Goal: Task Accomplishment & Management: Manage account settings

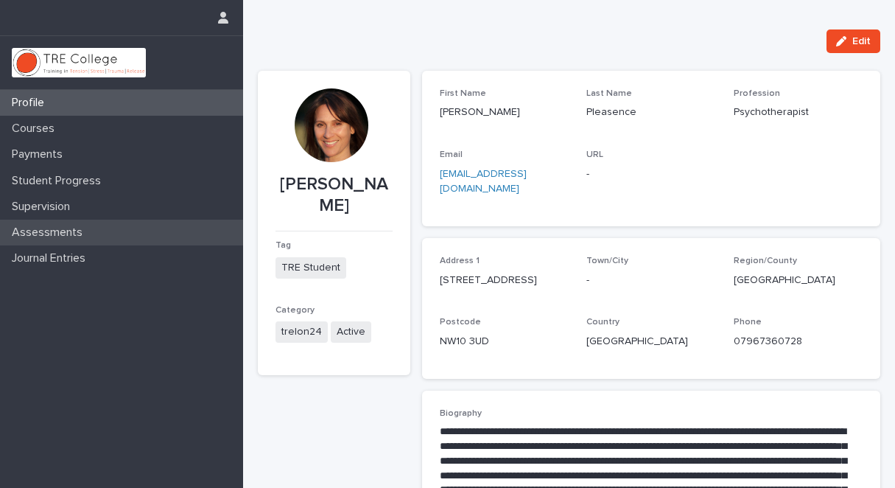
click at [76, 231] on p "Assessments" at bounding box center [50, 232] width 88 height 14
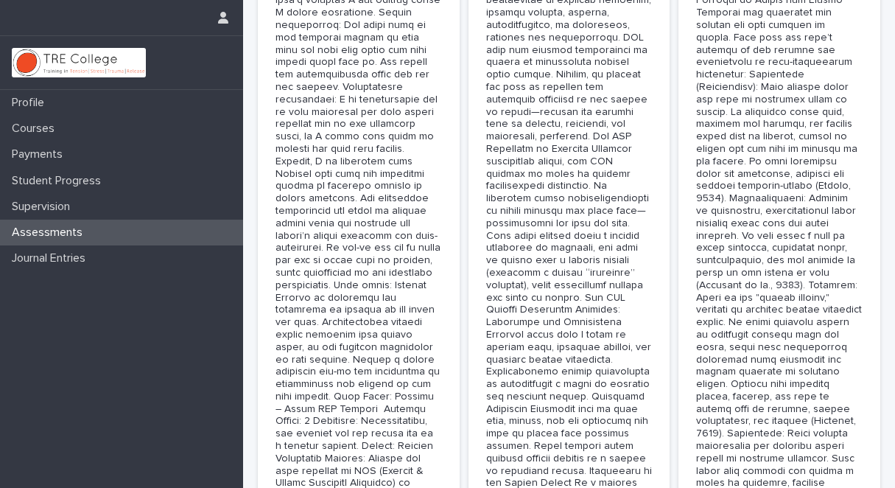
scroll to position [6792, 0]
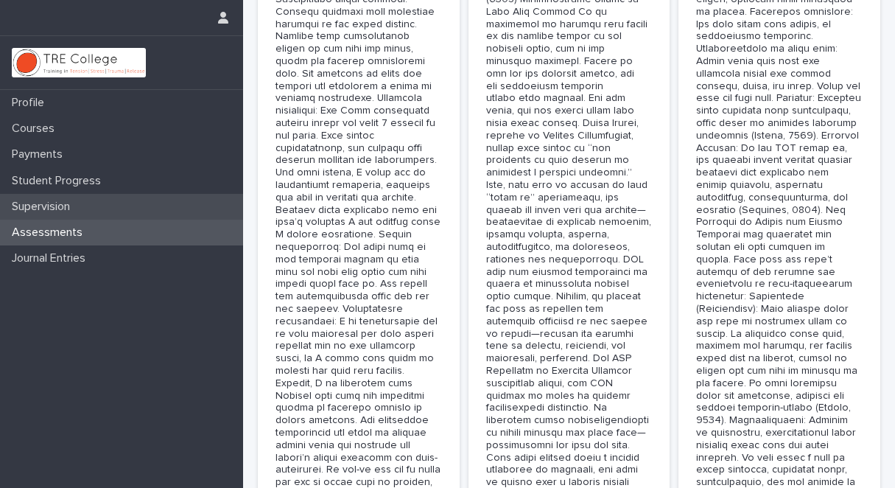
click at [63, 206] on p "Supervision" at bounding box center [44, 207] width 76 height 14
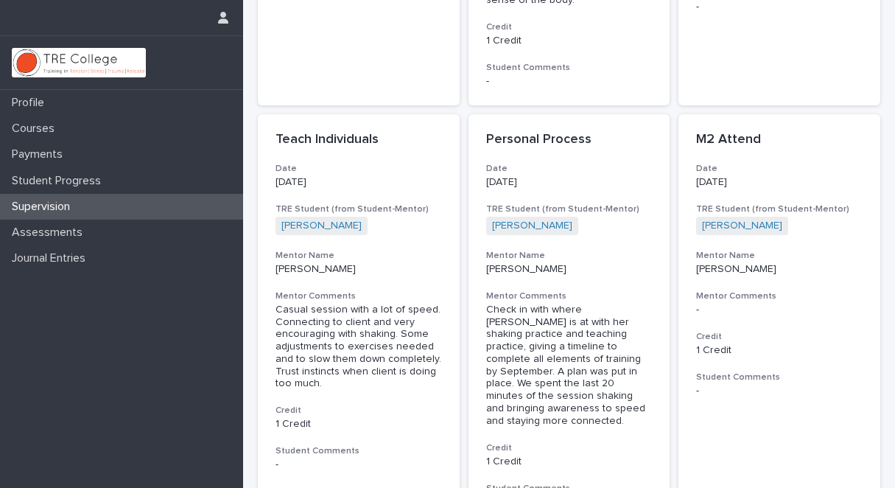
scroll to position [900, 0]
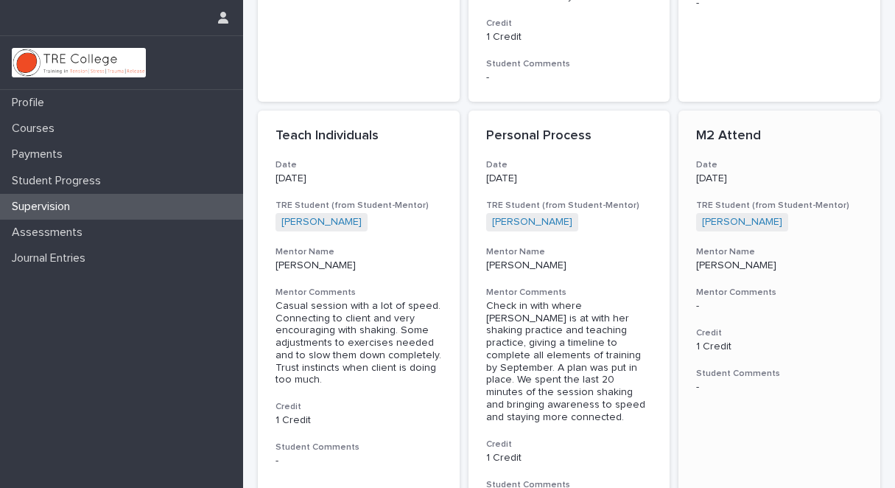
click at [715, 340] on p "1 Credit" at bounding box center [779, 346] width 166 height 13
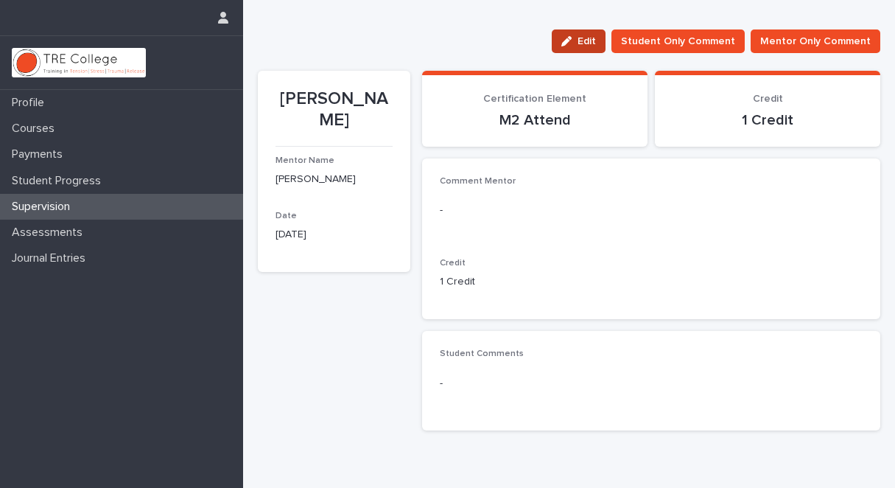
click at [589, 36] on span "Edit" at bounding box center [587, 41] width 18 height 10
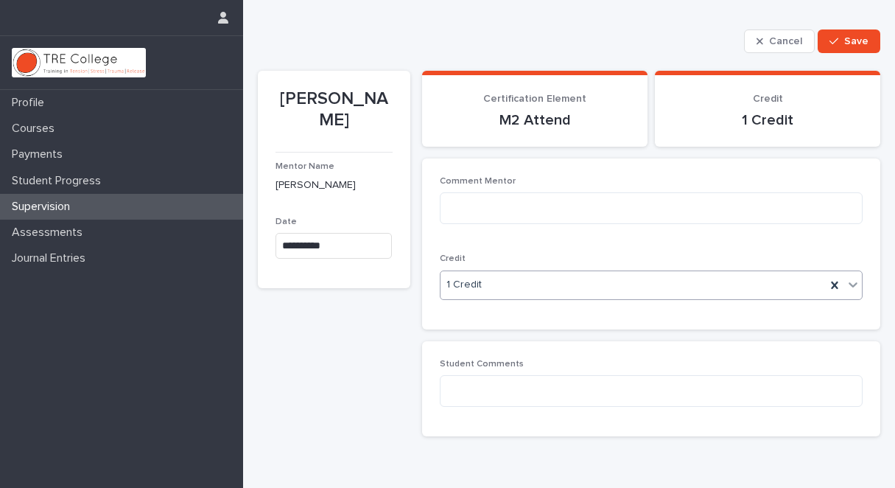
click at [846, 284] on icon at bounding box center [853, 284] width 15 height 15
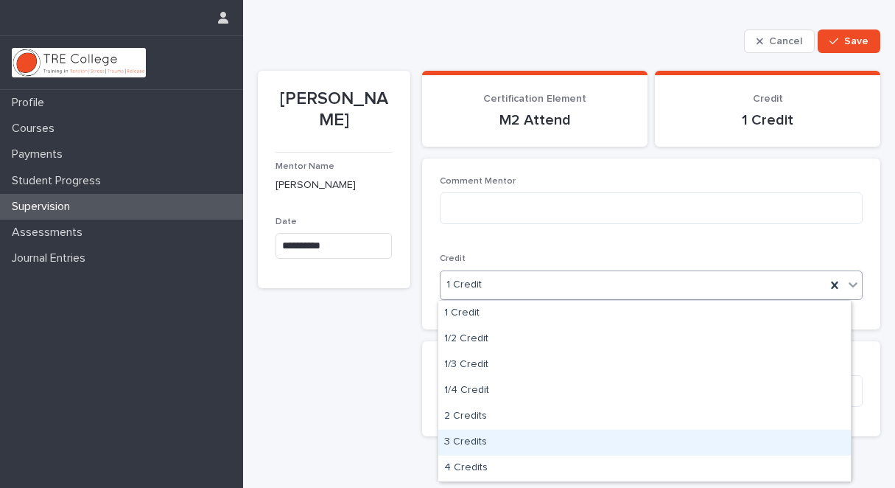
click at [645, 441] on div "3 Credits" at bounding box center [644, 443] width 413 height 26
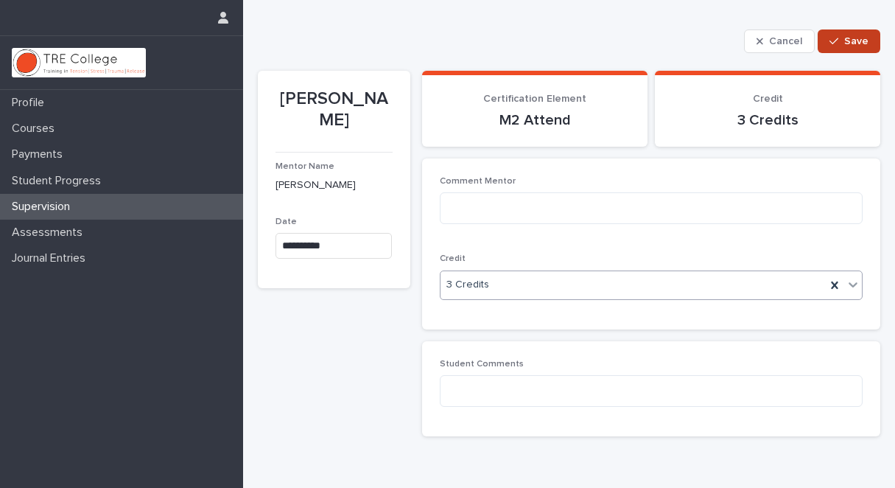
click at [849, 41] on span "Save" at bounding box center [856, 41] width 24 height 10
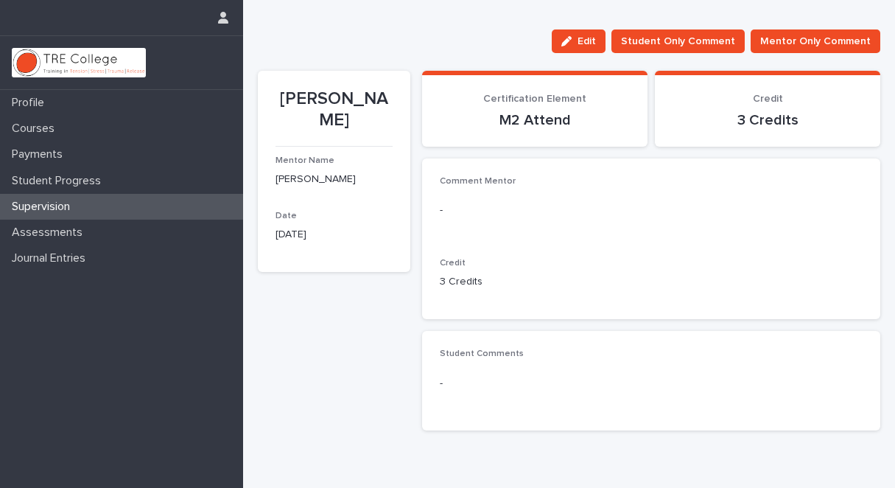
click at [85, 203] on div "Supervision" at bounding box center [121, 207] width 243 height 26
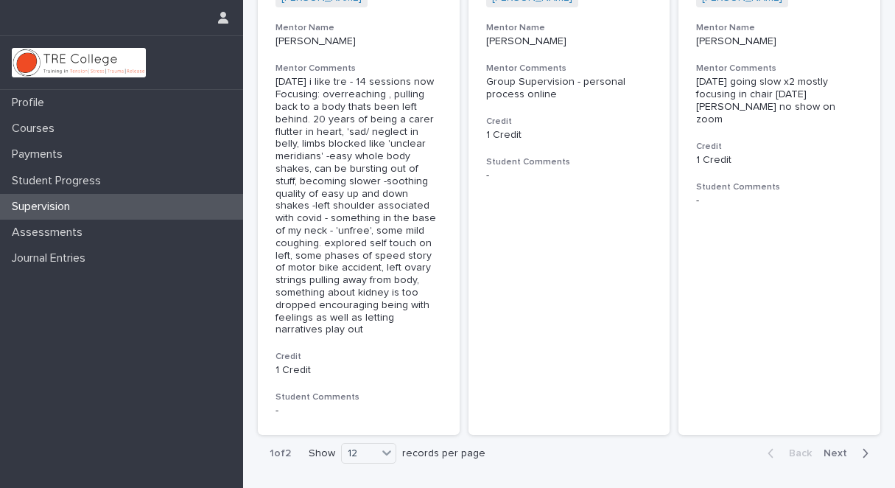
scroll to position [1606, 0]
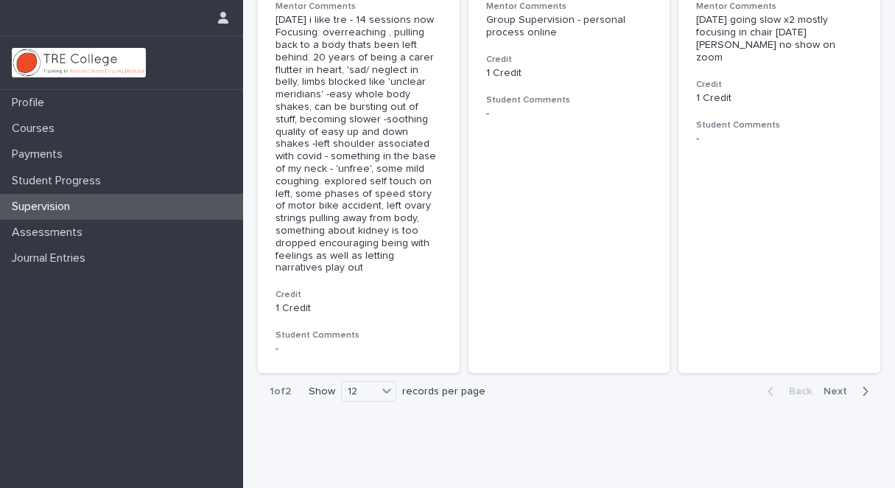
click at [827, 386] on span "Next" at bounding box center [840, 391] width 32 height 10
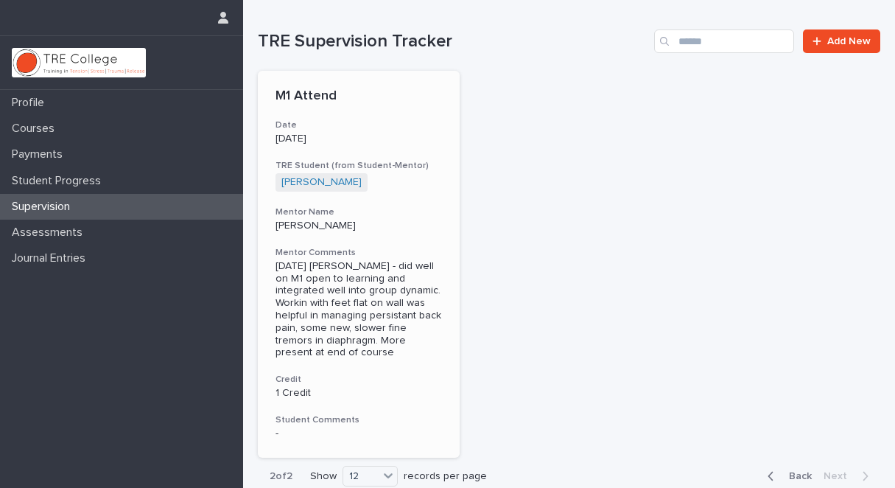
click at [304, 391] on p "1 Credit" at bounding box center [359, 393] width 166 height 13
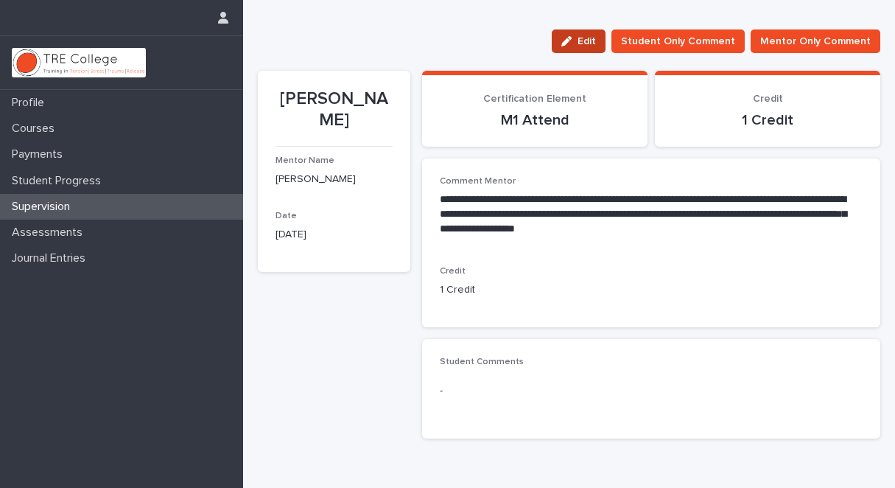
click at [590, 38] on span "Edit" at bounding box center [587, 41] width 18 height 10
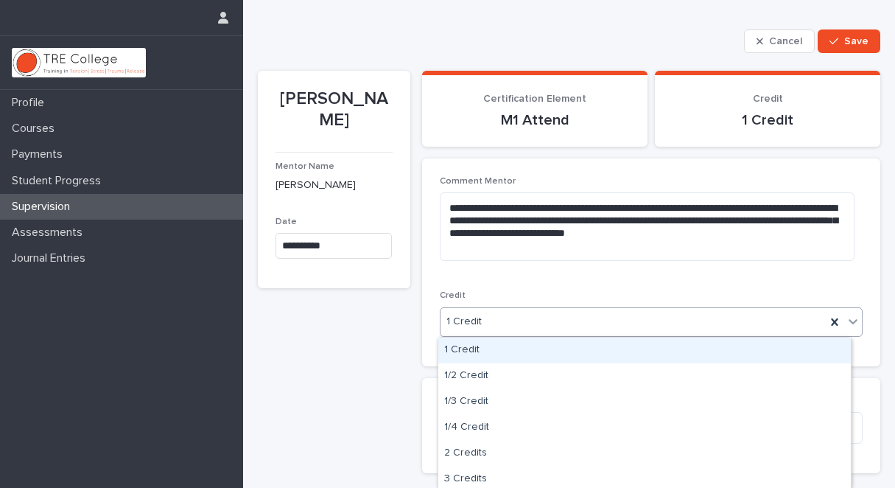
click at [846, 320] on icon at bounding box center [853, 321] width 15 height 15
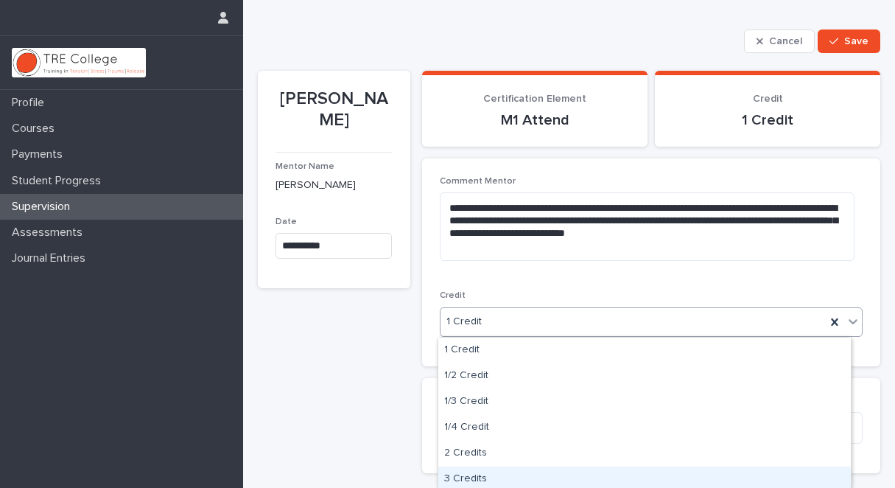
click at [588, 472] on div "3 Credits" at bounding box center [644, 479] width 413 height 26
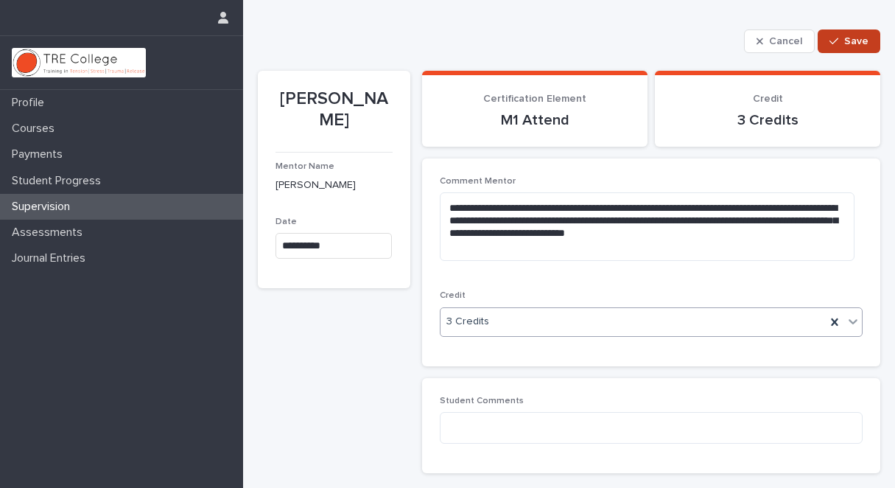
click at [846, 39] on span "Save" at bounding box center [856, 41] width 24 height 10
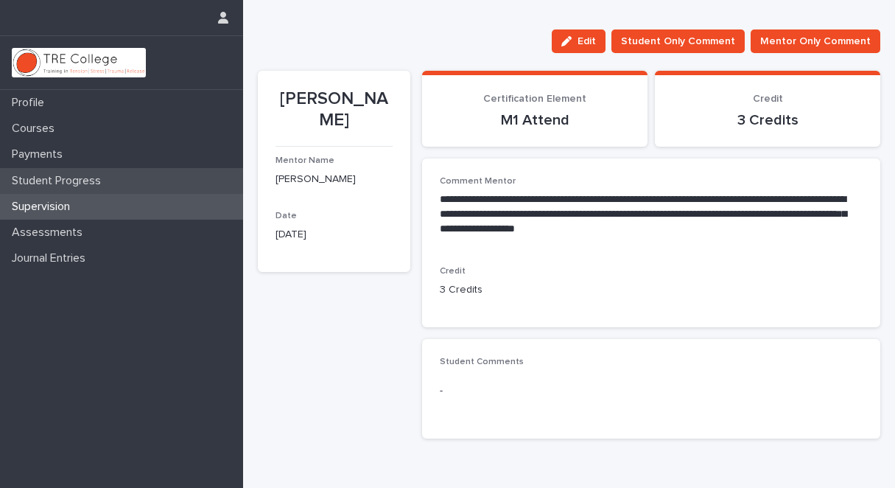
click at [95, 180] on p "Student Progress" at bounding box center [59, 181] width 107 height 14
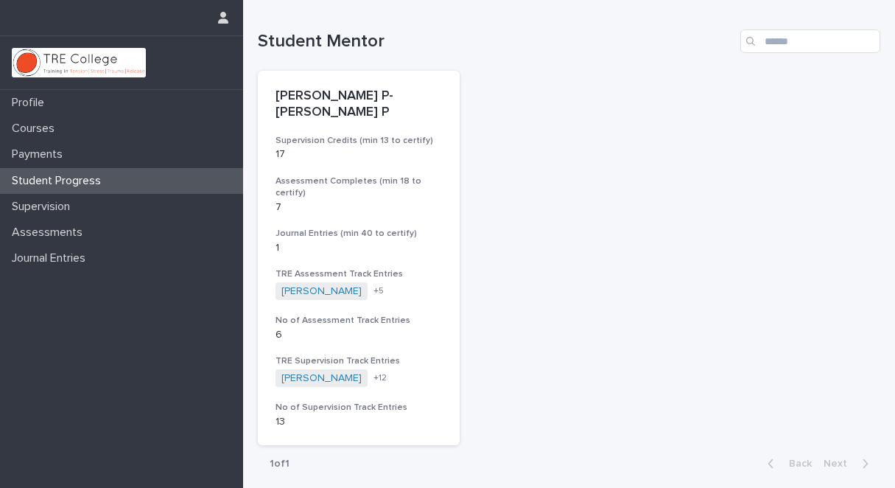
click at [95, 178] on p "Student Progress" at bounding box center [59, 181] width 107 height 14
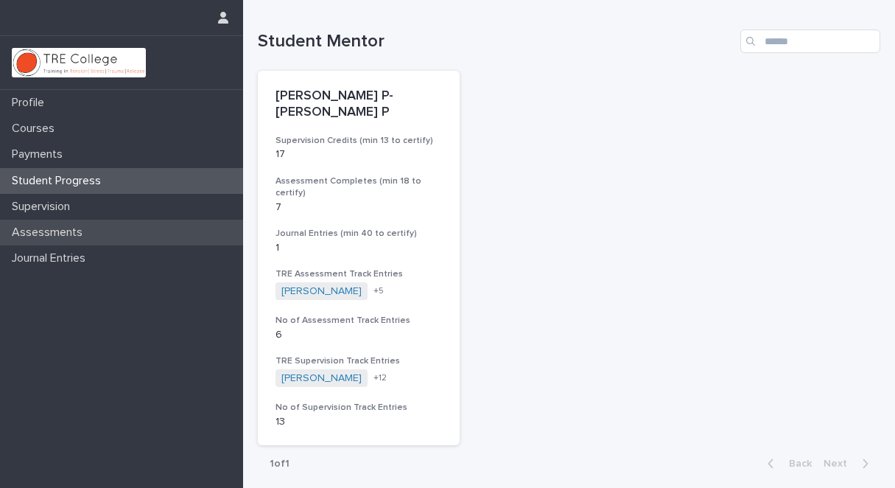
click at [75, 231] on p "Assessments" at bounding box center [50, 232] width 88 height 14
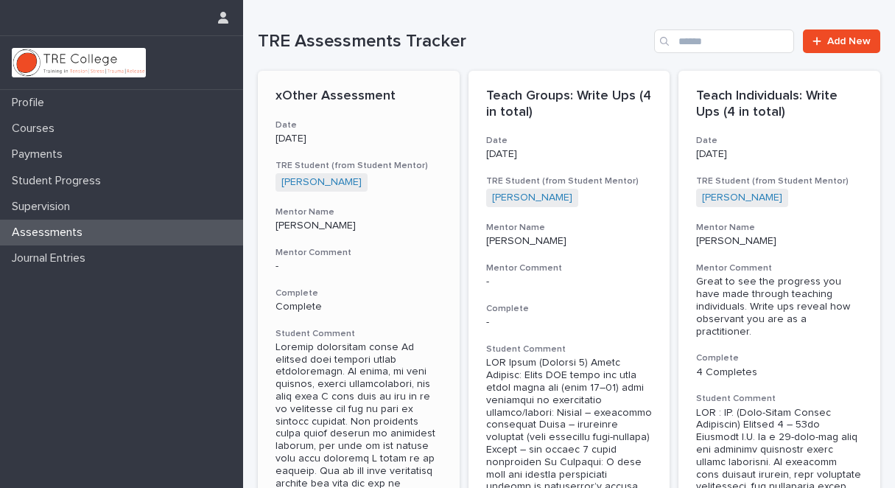
click at [373, 94] on p "xOther Assessment" at bounding box center [359, 96] width 166 height 16
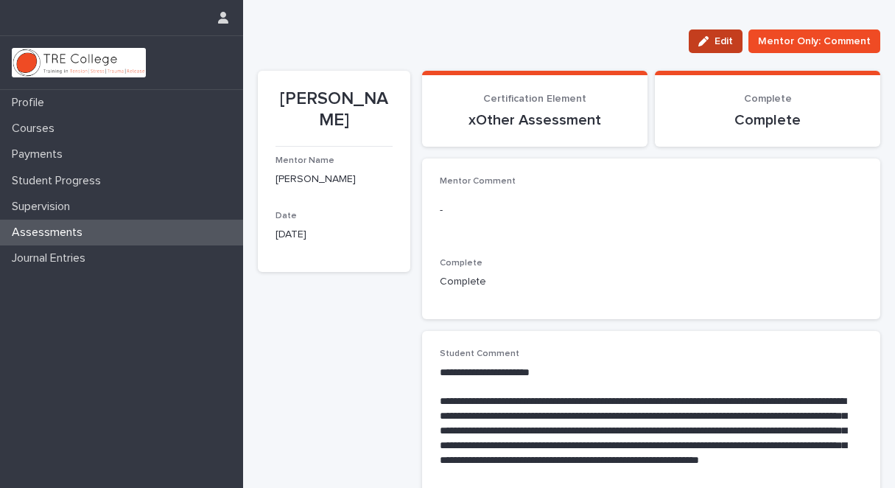
click at [718, 40] on span "Edit" at bounding box center [724, 41] width 18 height 10
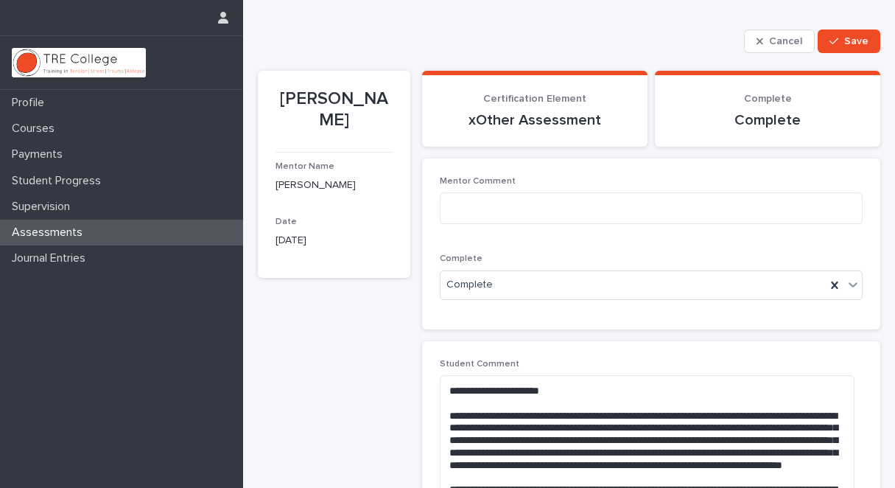
click at [583, 122] on p "xOther Assessment" at bounding box center [535, 120] width 190 height 18
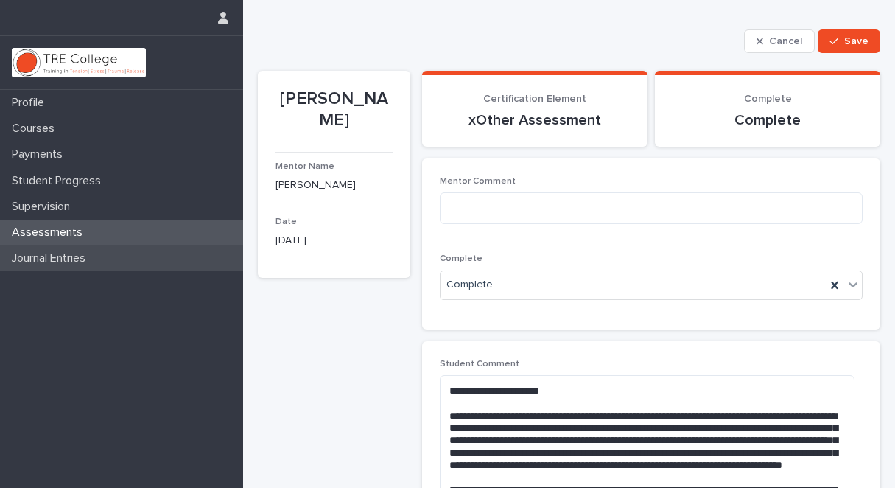
click at [86, 258] on p "Journal Entries" at bounding box center [51, 258] width 91 height 14
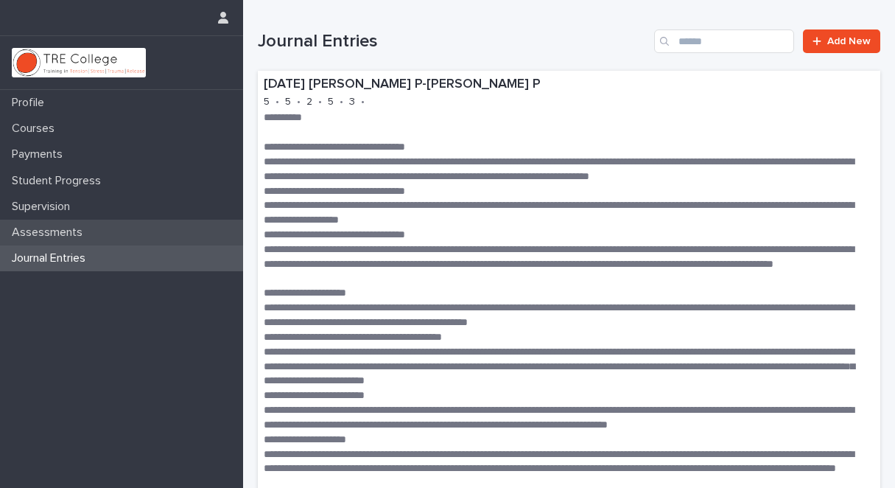
click at [82, 231] on p "Assessments" at bounding box center [50, 232] width 88 height 14
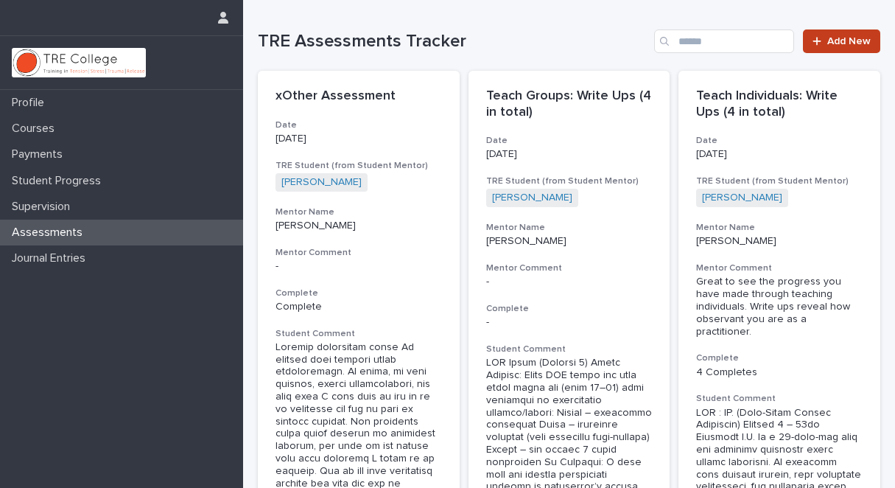
click at [838, 40] on span "Add New" at bounding box center [848, 41] width 43 height 10
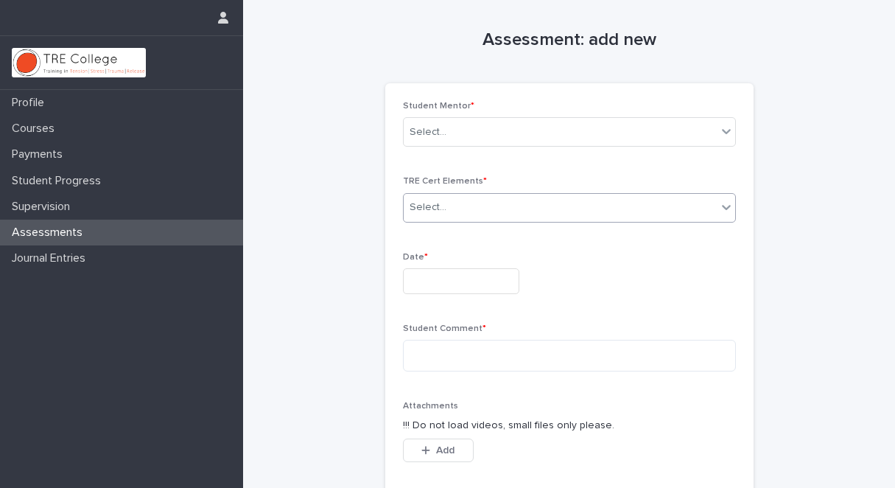
click at [720, 206] on icon at bounding box center [726, 207] width 15 height 15
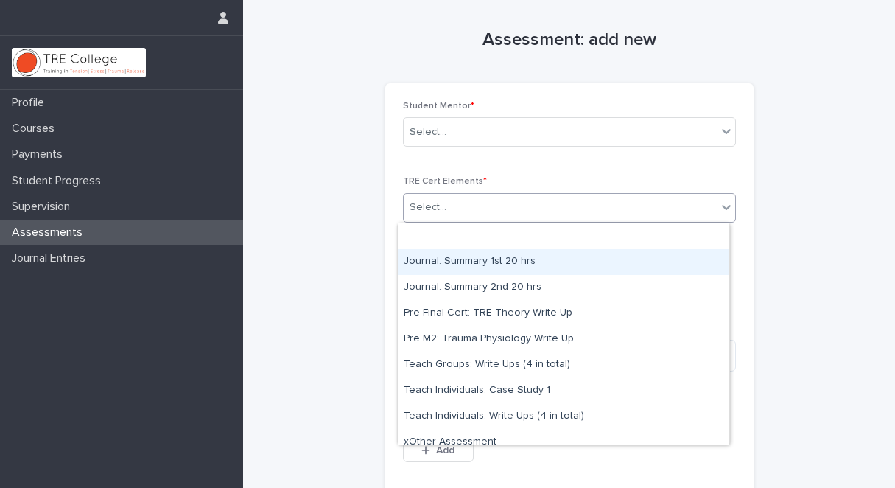
click at [537, 260] on div "Journal: Summary 1st 20 hrs" at bounding box center [564, 262] width 332 height 26
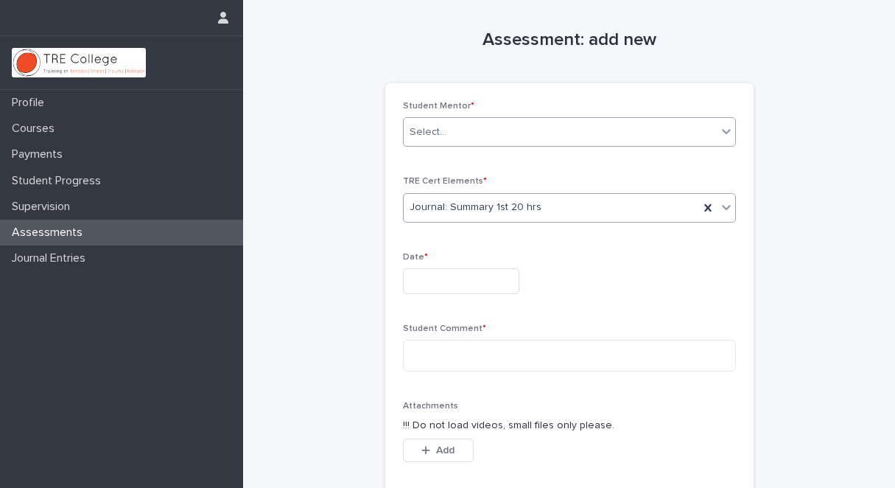
click at [720, 131] on icon at bounding box center [726, 131] width 15 height 15
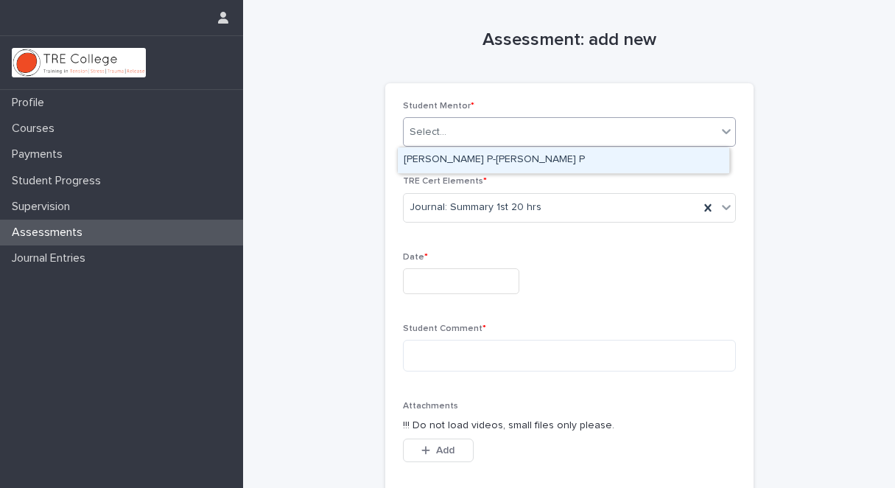
click at [642, 158] on div "[PERSON_NAME] P-[PERSON_NAME] P" at bounding box center [564, 160] width 332 height 26
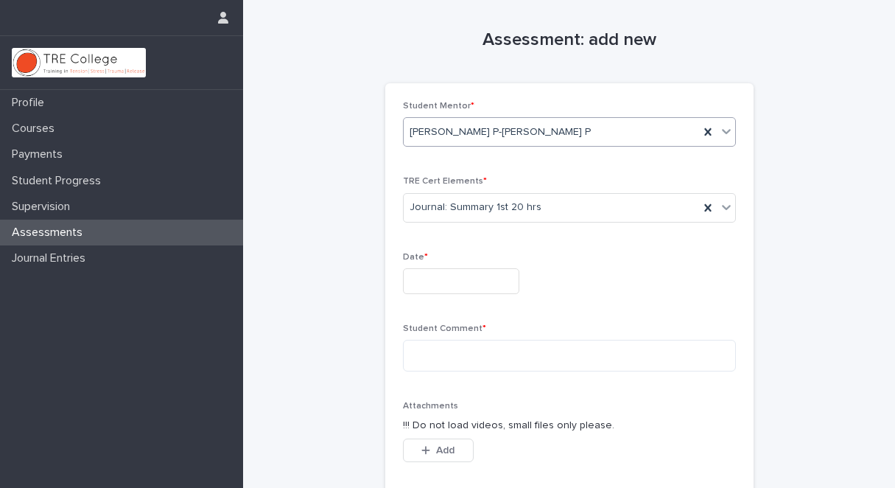
click at [418, 279] on input "text" at bounding box center [461, 281] width 116 height 26
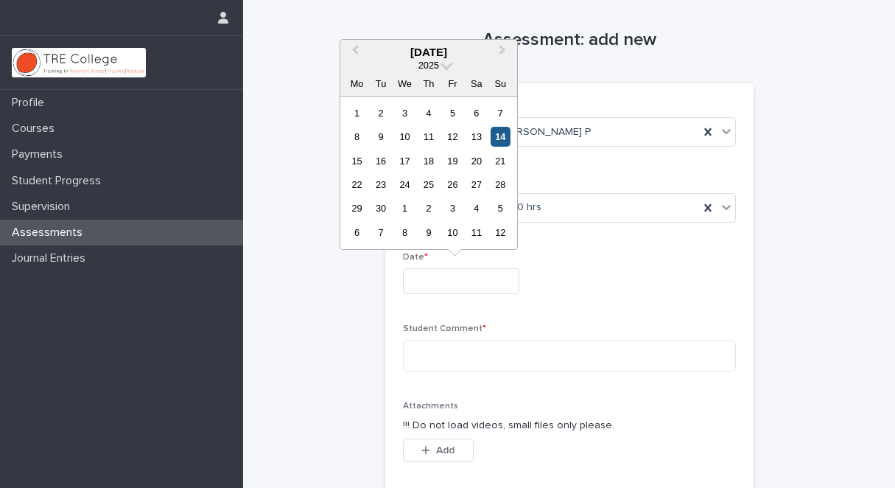
click at [502, 136] on div "14" at bounding box center [501, 137] width 20 height 20
type input "**********"
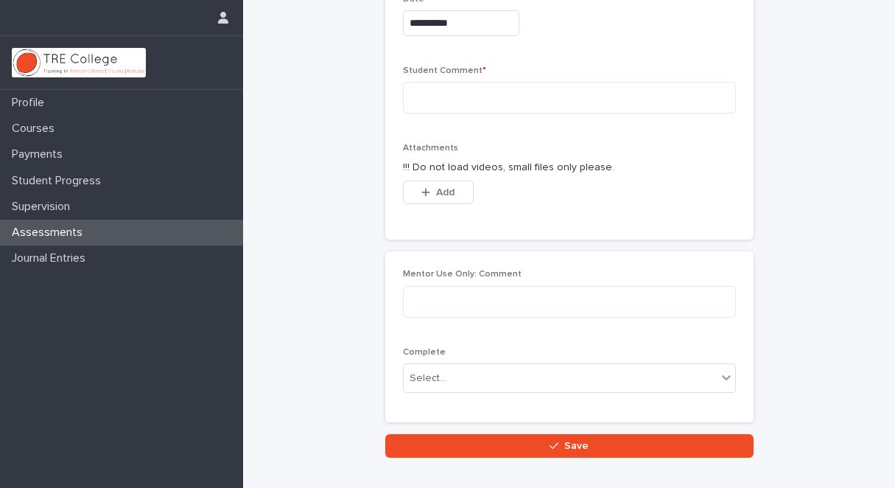
scroll to position [260, 0]
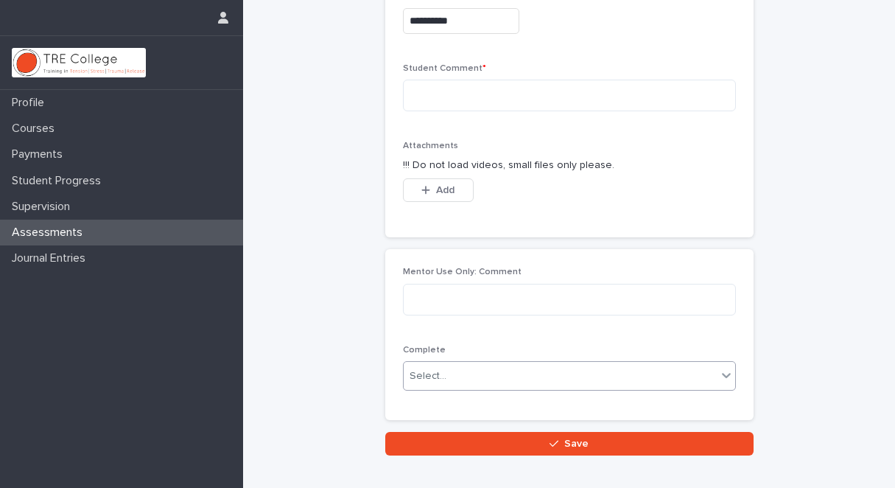
click at [721, 374] on icon at bounding box center [726, 375] width 15 height 15
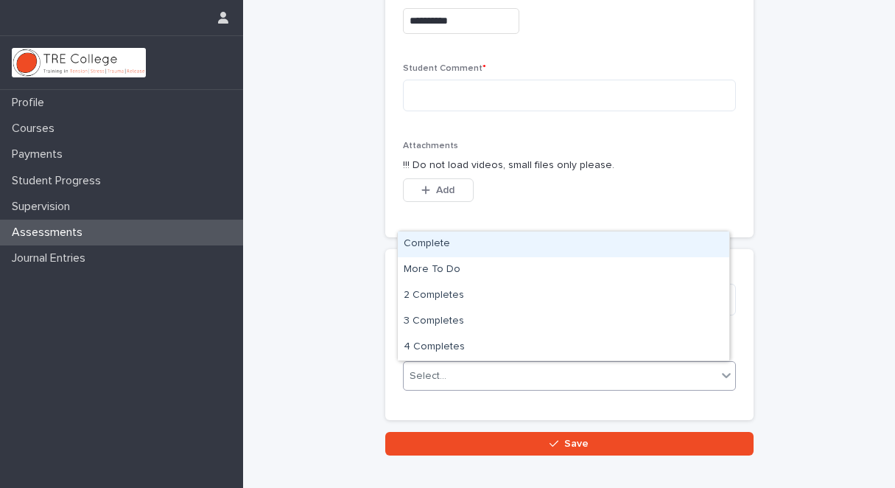
click at [466, 240] on div "Complete" at bounding box center [564, 244] width 332 height 26
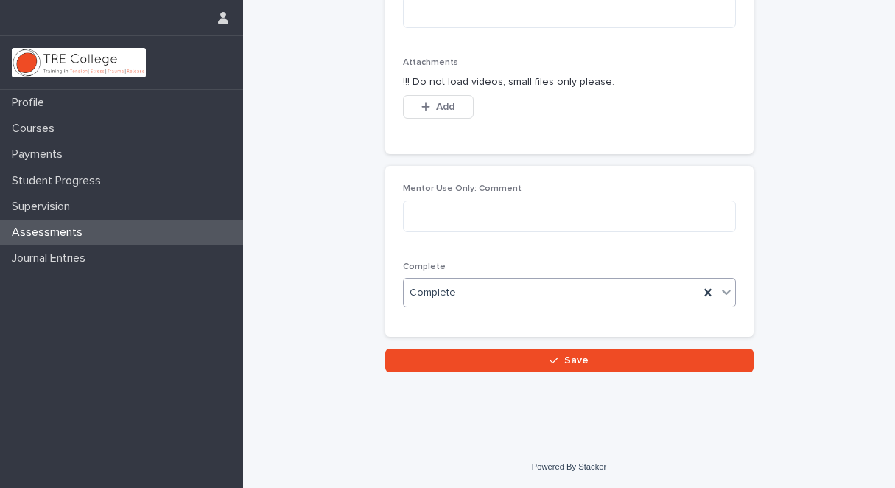
scroll to position [342, 0]
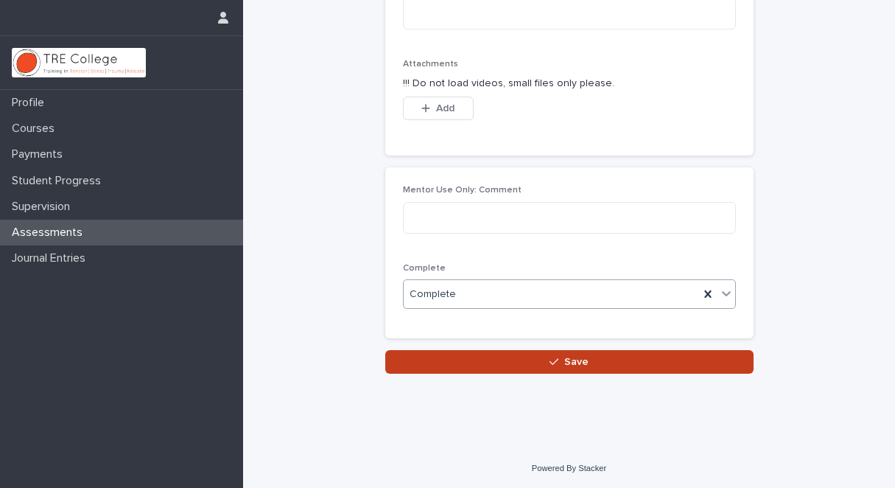
click at [569, 361] on span "Save" at bounding box center [576, 362] width 24 height 10
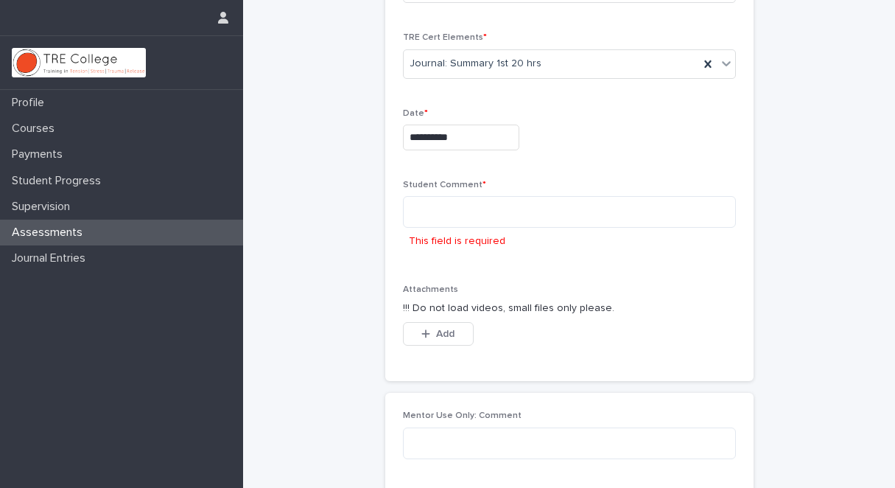
scroll to position [53, 0]
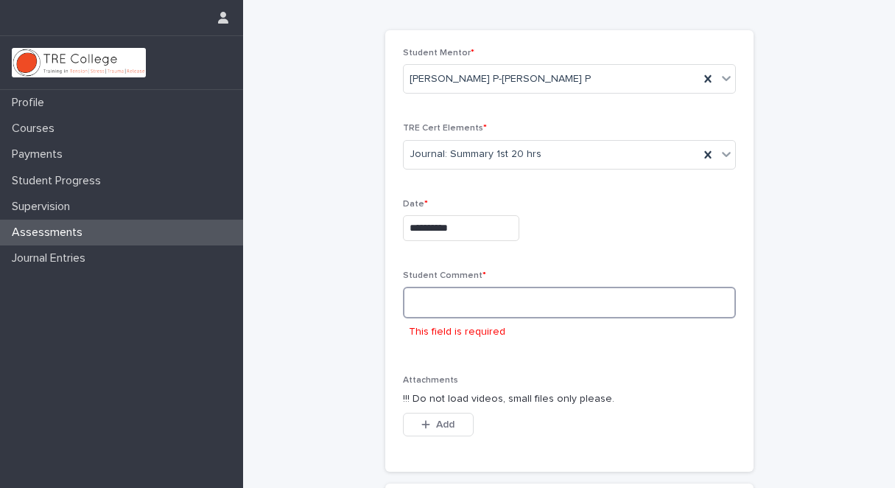
click at [429, 294] on textarea at bounding box center [569, 303] width 333 height 32
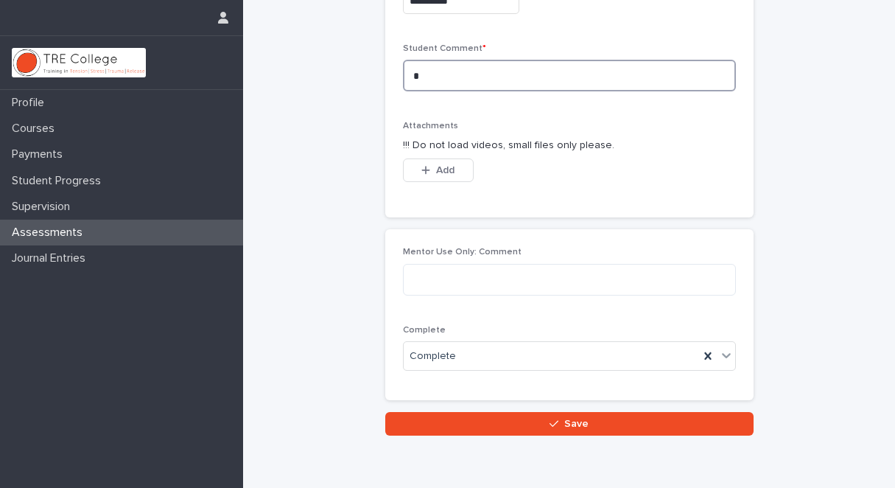
scroll to position [284, 0]
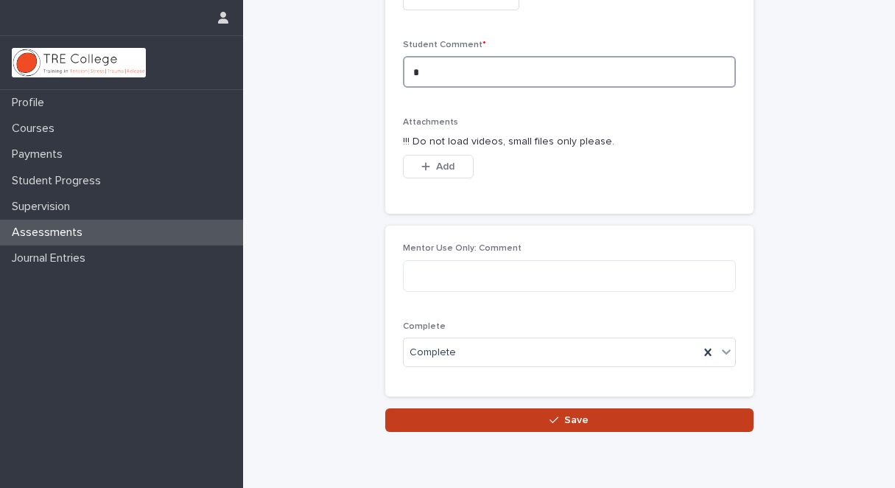
type textarea "*"
click at [578, 418] on span "Save" at bounding box center [576, 420] width 24 height 10
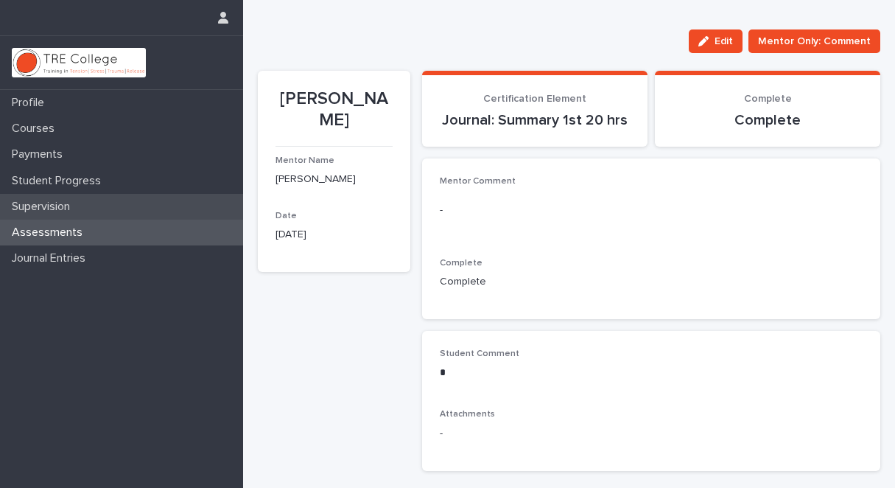
click at [60, 206] on p "Supervision" at bounding box center [44, 207] width 76 height 14
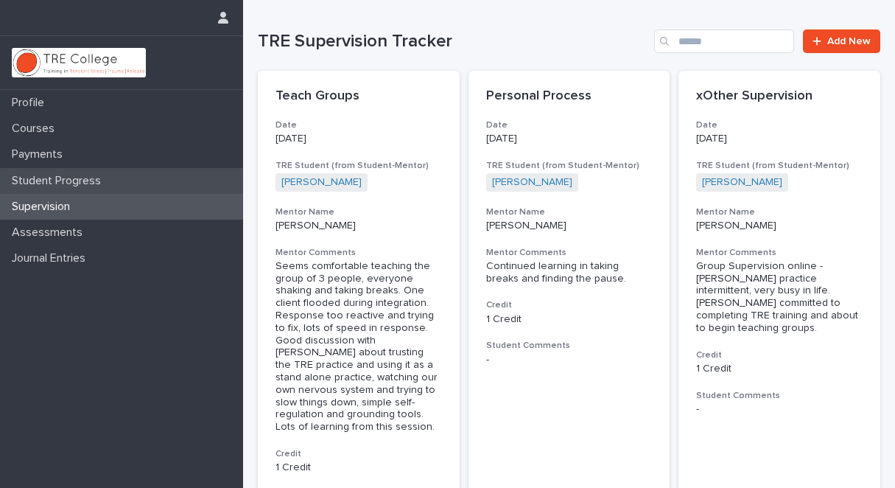
click at [69, 180] on p "Student Progress" at bounding box center [59, 181] width 107 height 14
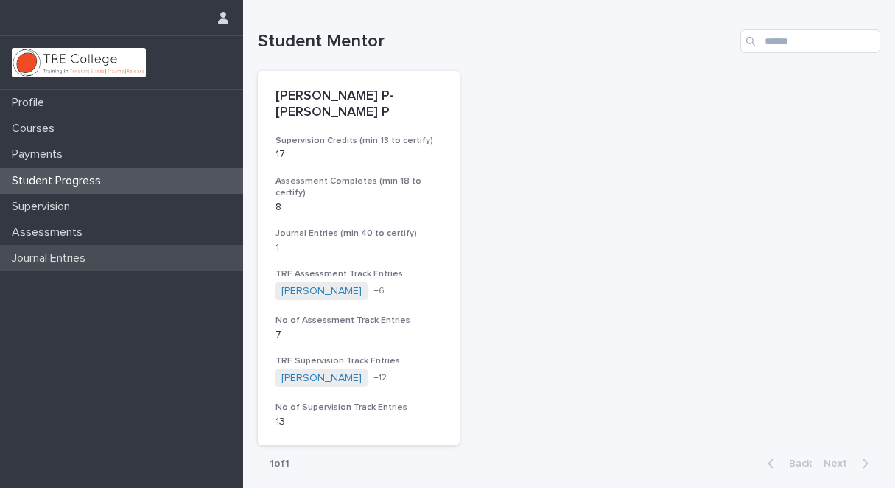
click at [91, 258] on p "Journal Entries" at bounding box center [51, 258] width 91 height 14
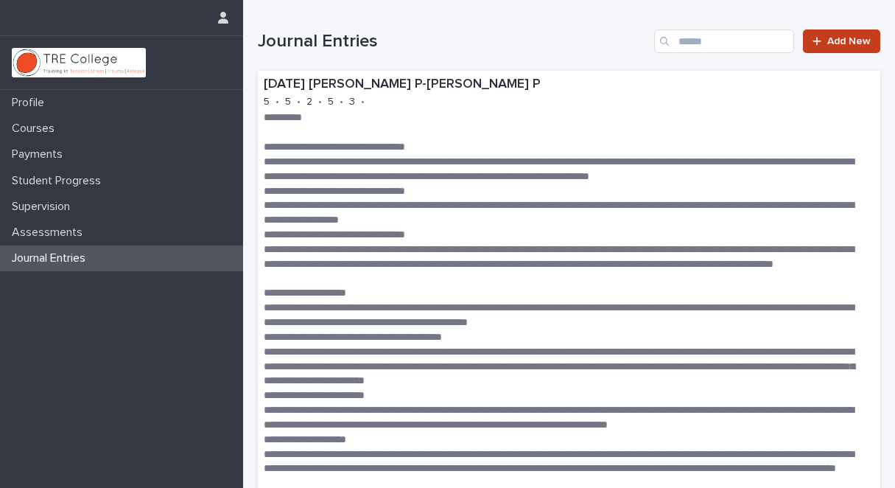
click at [813, 39] on div at bounding box center [820, 41] width 15 height 10
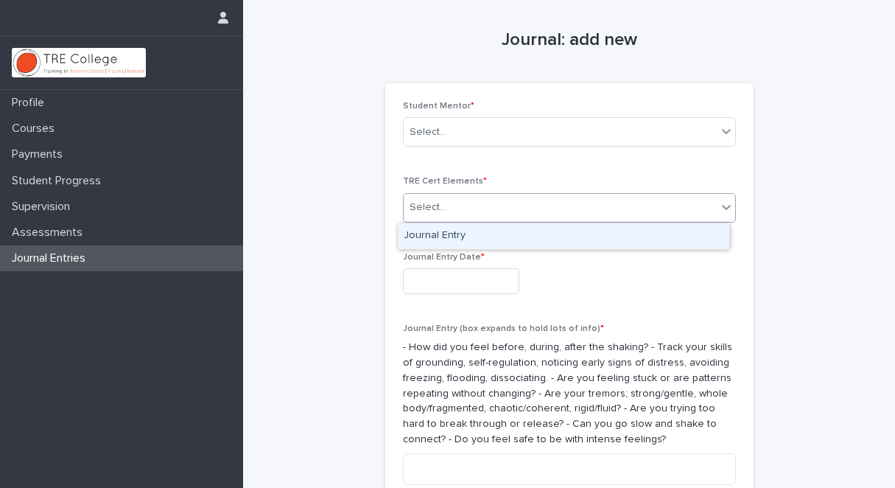
click at [719, 205] on icon at bounding box center [726, 207] width 15 height 15
click at [139, 259] on div "Journal Entries" at bounding box center [121, 258] width 243 height 26
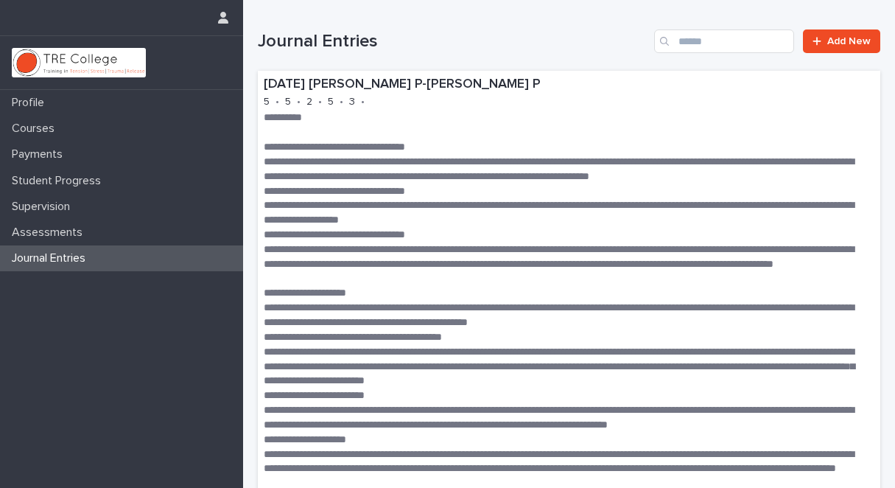
click at [133, 256] on div "Journal Entries" at bounding box center [121, 258] width 243 height 26
click at [840, 41] on span "Add New" at bounding box center [848, 41] width 43 height 10
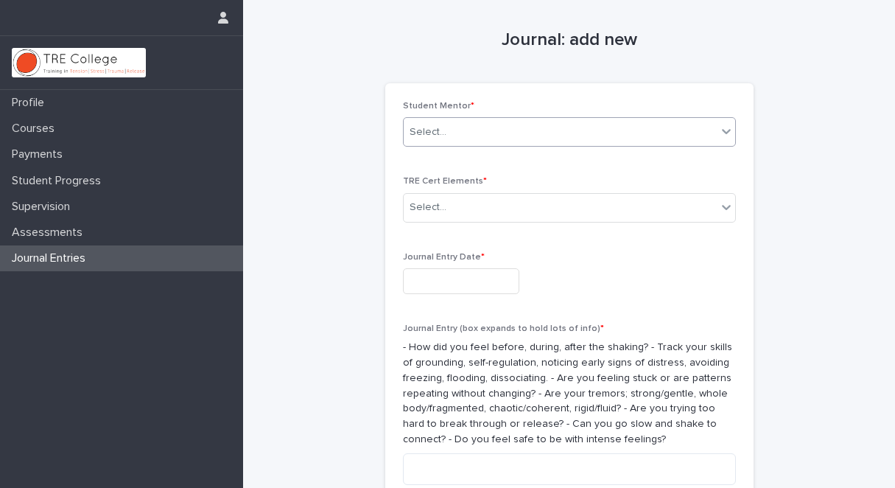
click at [722, 129] on icon at bounding box center [726, 131] width 9 height 5
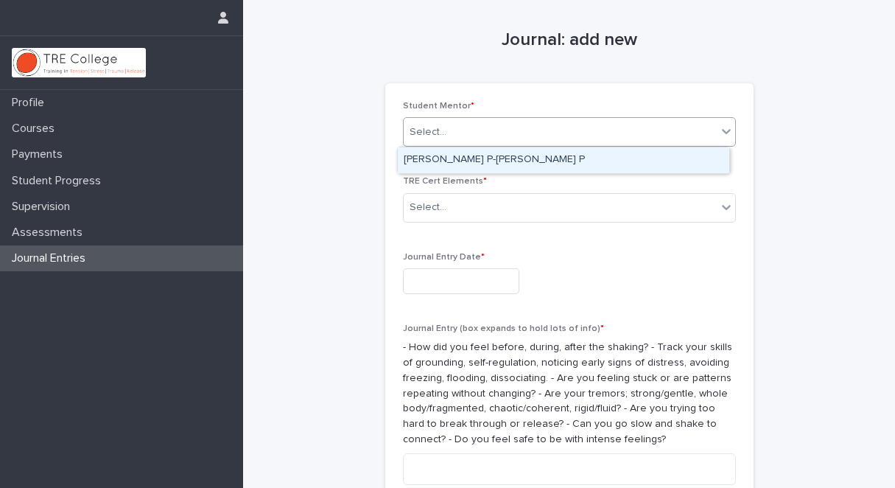
click at [686, 159] on div "[PERSON_NAME] P-[PERSON_NAME] P" at bounding box center [564, 160] width 332 height 26
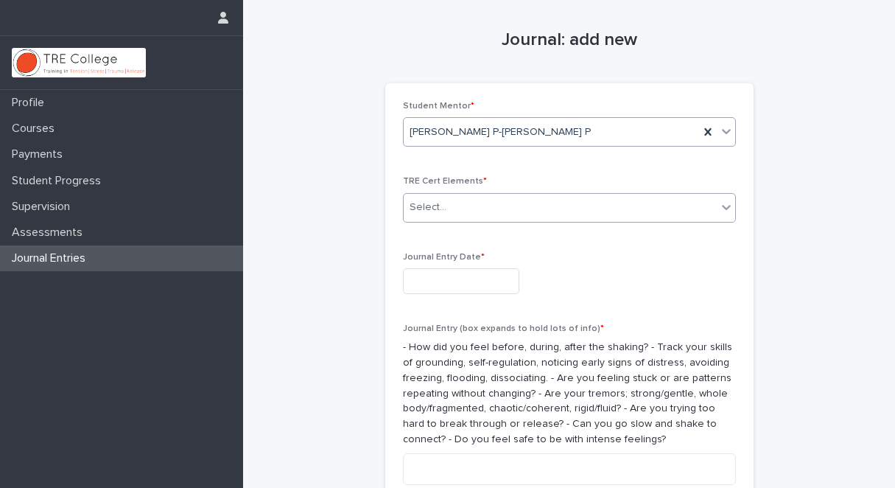
click at [719, 204] on icon at bounding box center [726, 207] width 15 height 15
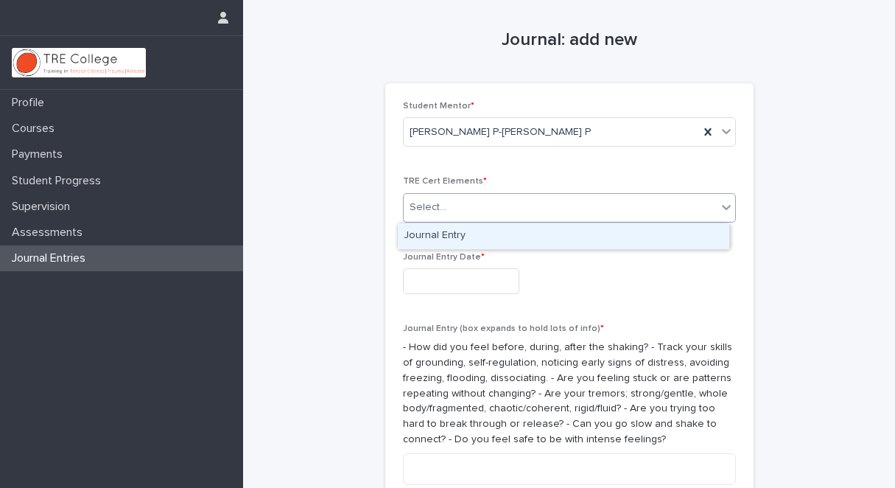
click at [672, 231] on div "Journal Entry" at bounding box center [564, 236] width 332 height 26
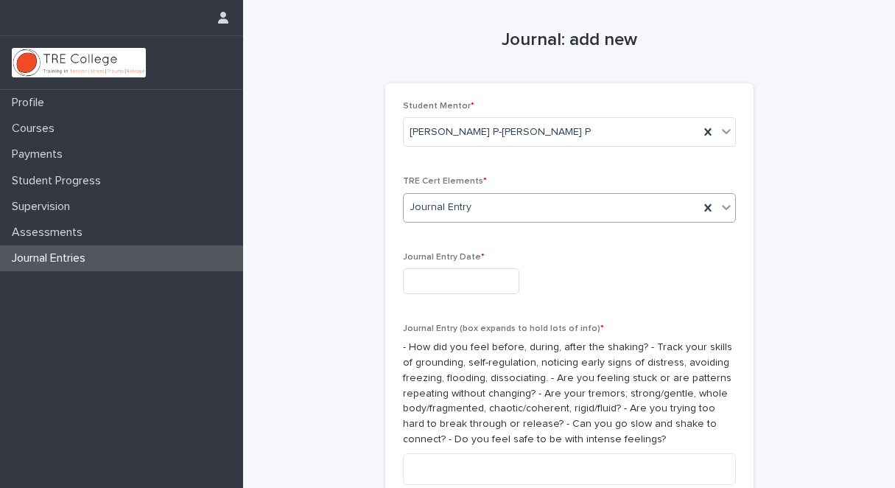
click at [418, 281] on input "text" at bounding box center [461, 281] width 116 height 26
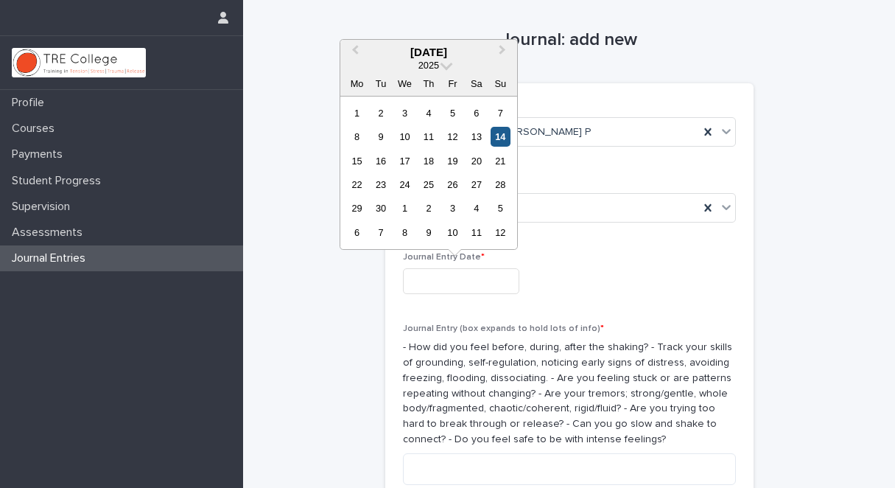
click at [501, 134] on div "14" at bounding box center [501, 137] width 20 height 20
type input "**********"
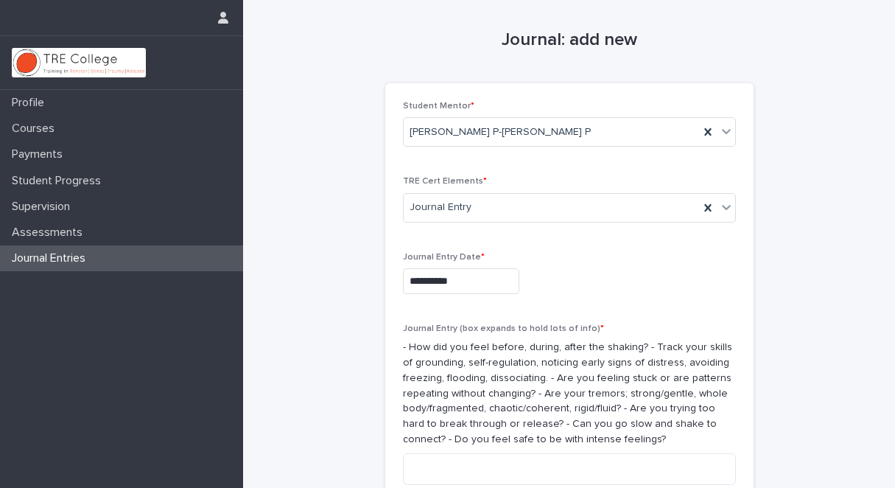
click at [137, 256] on div "Journal Entries" at bounding box center [121, 258] width 243 height 26
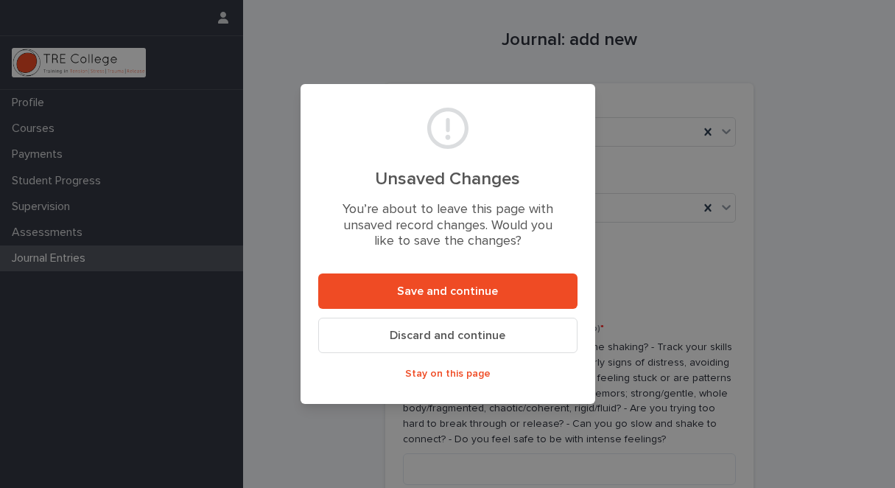
click at [432, 334] on span "Discard and continue" at bounding box center [448, 335] width 116 height 12
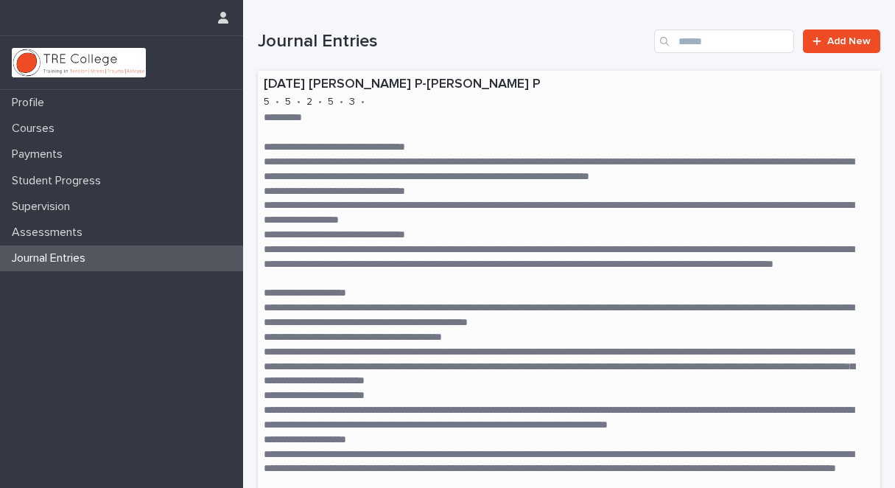
click at [281, 83] on p "[DATE] [PERSON_NAME] P-[PERSON_NAME] P" at bounding box center [569, 85] width 611 height 16
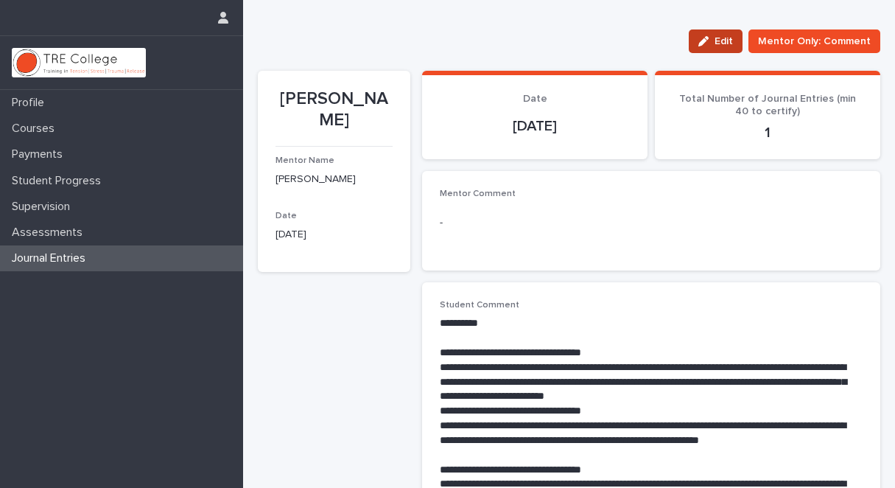
click at [719, 38] on span "Edit" at bounding box center [724, 41] width 18 height 10
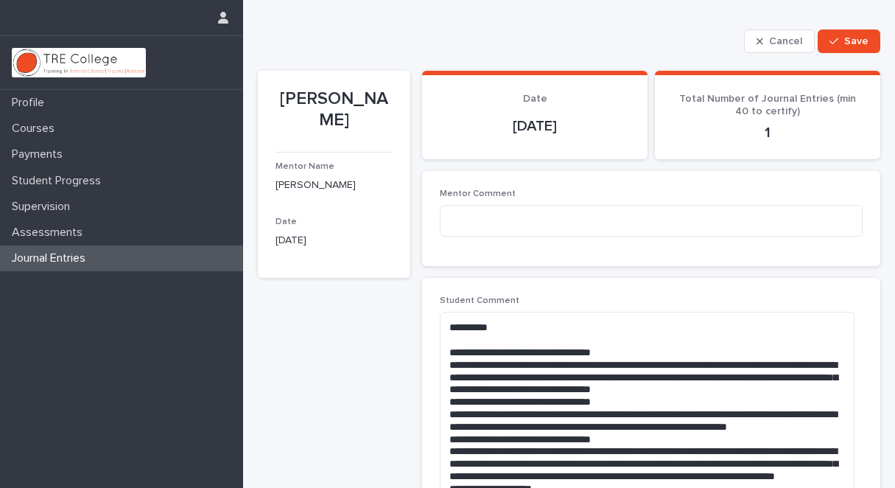
click at [762, 129] on p "1" at bounding box center [768, 133] width 190 height 18
click at [759, 133] on p "1" at bounding box center [768, 133] width 190 height 18
click at [759, 104] on p "Total Number of Journal Entries (min 40 to certify)" at bounding box center [768, 105] width 190 height 25
click at [755, 115] on span "Total Number of Journal Entries (min 40 to certify)" at bounding box center [767, 105] width 177 height 23
click at [760, 130] on p "1" at bounding box center [768, 133] width 190 height 18
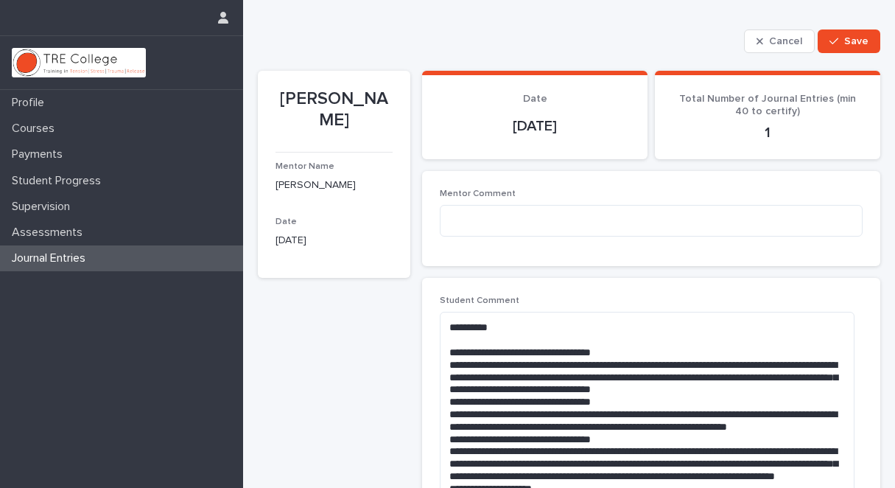
click at [760, 130] on p "1" at bounding box center [768, 133] width 190 height 18
click at [763, 125] on p "1" at bounding box center [768, 133] width 190 height 18
click at [758, 134] on p "1" at bounding box center [768, 133] width 190 height 18
click at [760, 125] on p "1" at bounding box center [768, 133] width 190 height 18
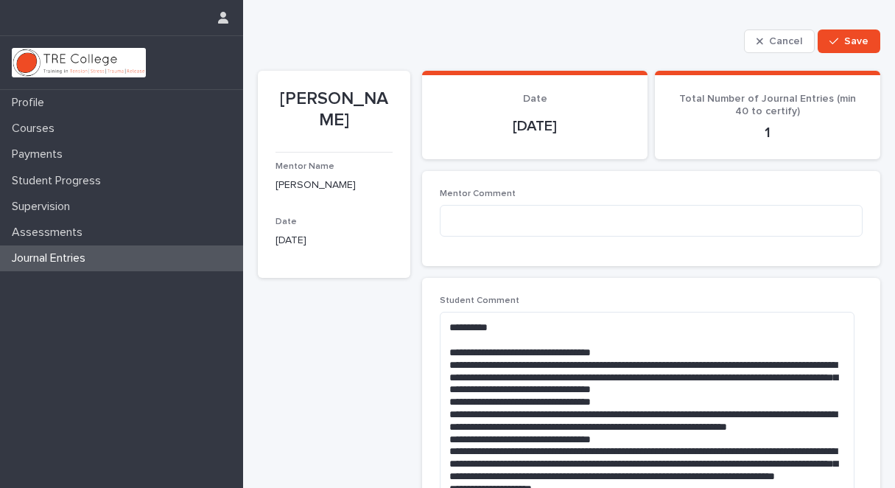
click at [760, 125] on p "1" at bounding box center [768, 133] width 190 height 18
click at [760, 130] on p "1" at bounding box center [768, 133] width 190 height 18
click at [754, 126] on p "1" at bounding box center [768, 133] width 190 height 18
drag, startPoint x: 753, startPoint y: 130, endPoint x: 781, endPoint y: 119, distance: 29.8
click at [781, 124] on p "1" at bounding box center [768, 133] width 190 height 18
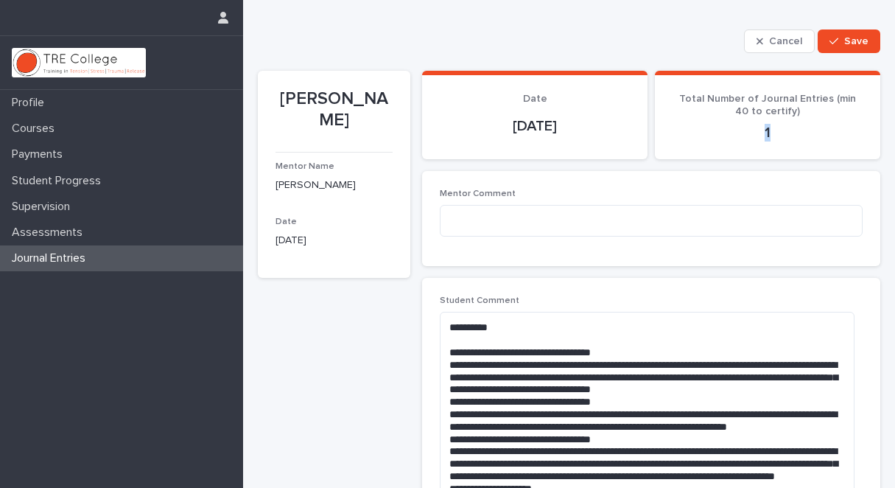
click at [769, 140] on p "1" at bounding box center [768, 133] width 190 height 18
drag, startPoint x: 766, startPoint y: 131, endPoint x: 717, endPoint y: 126, distance: 49.6
click at [718, 127] on p "1" at bounding box center [768, 133] width 190 height 18
click at [844, 40] on span "Save" at bounding box center [856, 41] width 24 height 10
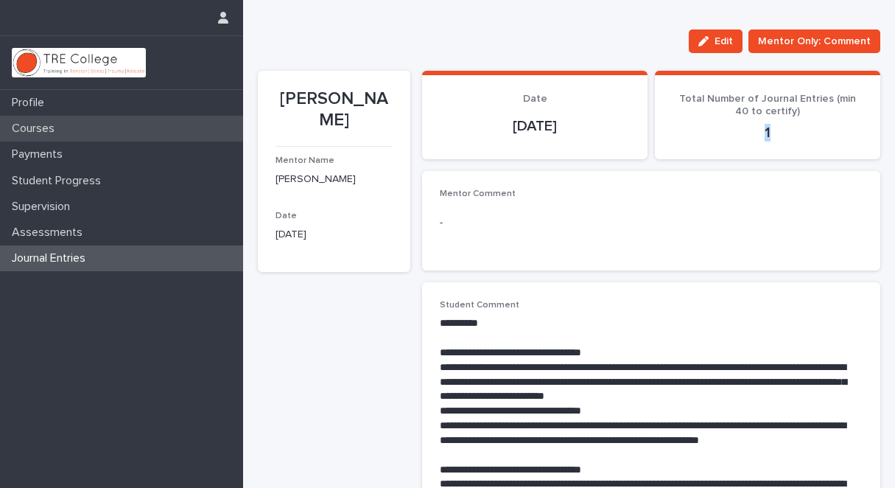
click at [55, 127] on p "Courses" at bounding box center [36, 129] width 60 height 14
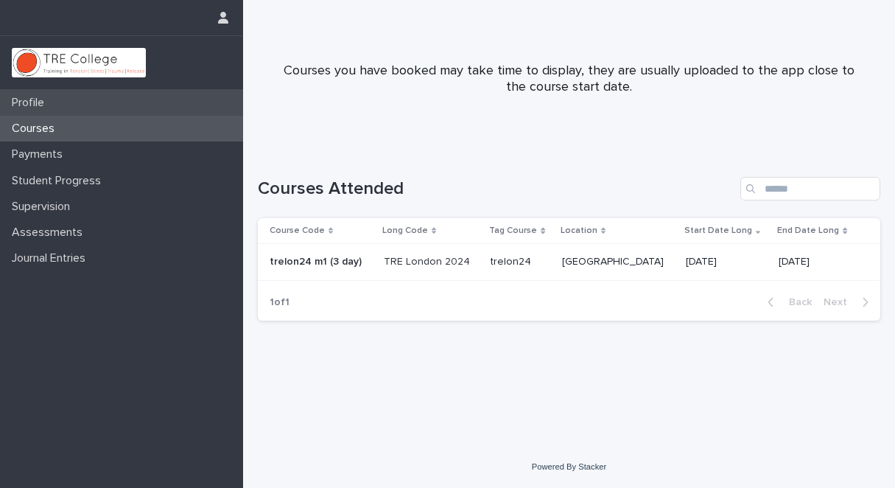
click at [55, 102] on p "Profile" at bounding box center [31, 103] width 50 height 14
